Goal: Task Accomplishment & Management: Manage account settings

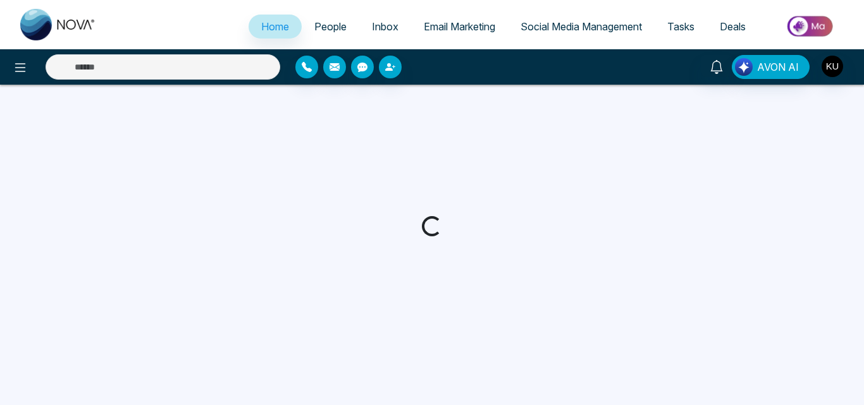
select select "*"
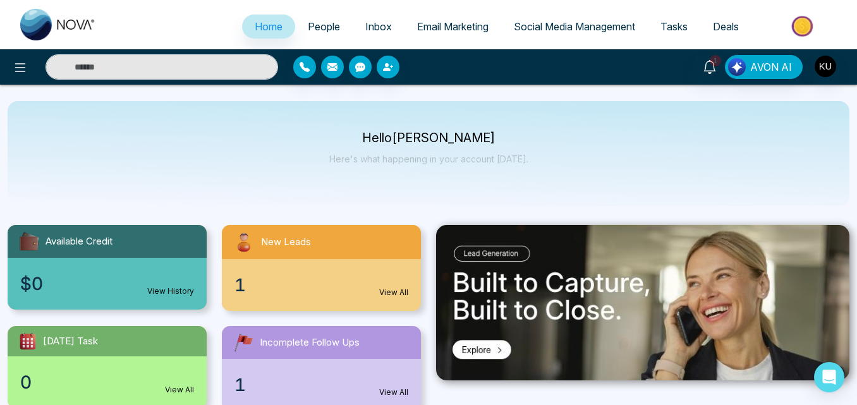
click at [483, 173] on div "Hello [PERSON_NAME] Here's what happening in your account [DATE]." at bounding box center [428, 154] width 199 height 42
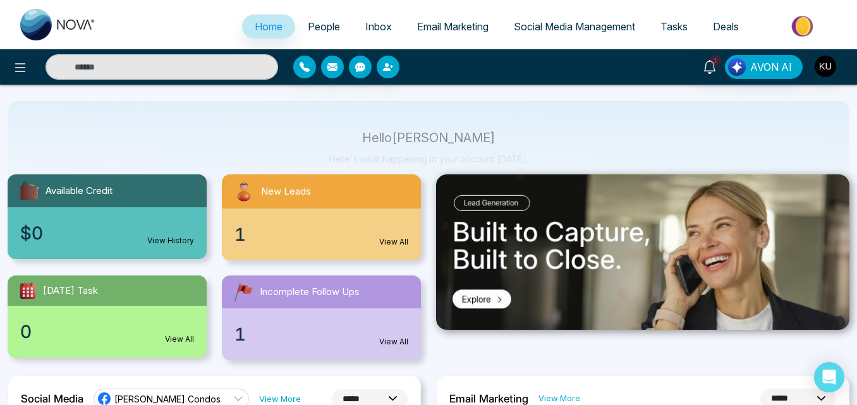
scroll to position [76, 0]
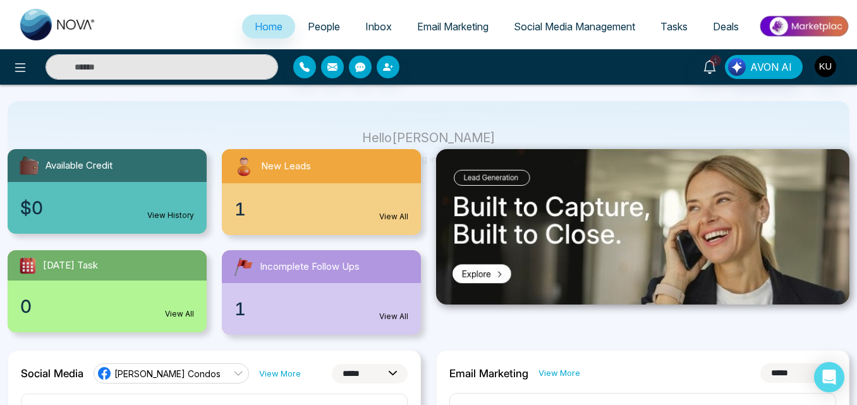
click at [312, 274] on div "Incomplete Follow Ups" at bounding box center [321, 266] width 199 height 33
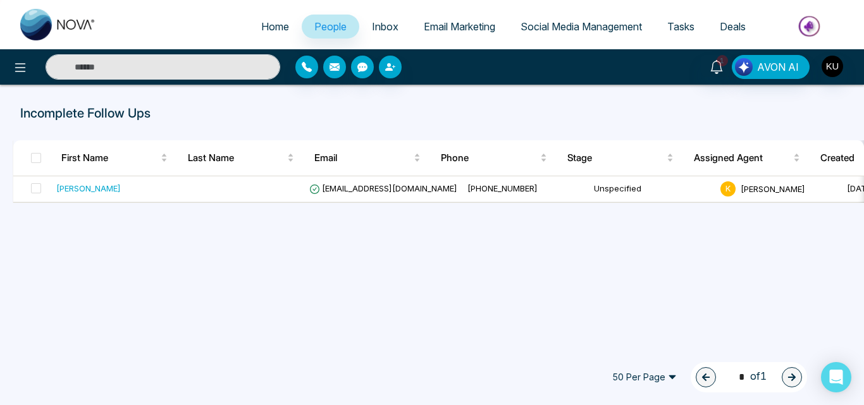
select select "*"
